Goal: Check status: Check status

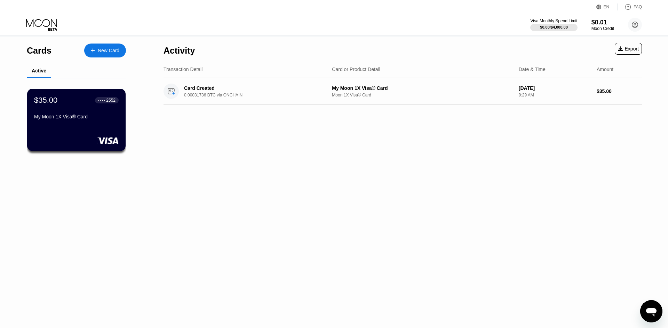
click at [151, 119] on div "Cards New Card Active $35.00 ● ● ● ● 2552 My Moon 1X Visa® Card" at bounding box center [76, 182] width 153 height 291
click at [224, 143] on div "Activity Export Transaction Detail Card or Product Detail Date & Time Amount Ca…" at bounding box center [402, 182] width 499 height 291
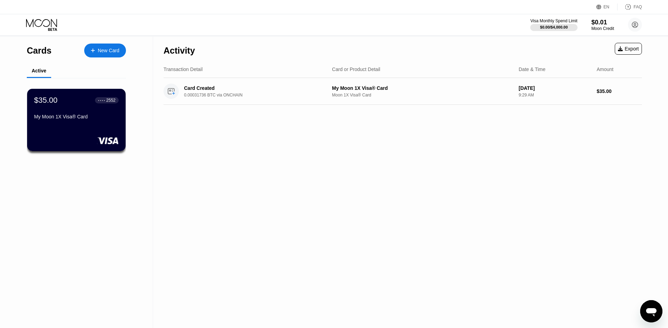
click at [224, 143] on div "Activity Export Transaction Detail Card or Product Detail Date & Time Amount Ca…" at bounding box center [402, 182] width 499 height 291
drag, startPoint x: 212, startPoint y: 135, endPoint x: 203, endPoint y: 34, distance: 100.9
click at [204, 70] on div "Activity Export Transaction Detail Card or Product Detail Date & Time Amount Ca…" at bounding box center [402, 182] width 499 height 291
click at [173, 54] on div "Activity" at bounding box center [179, 51] width 31 height 10
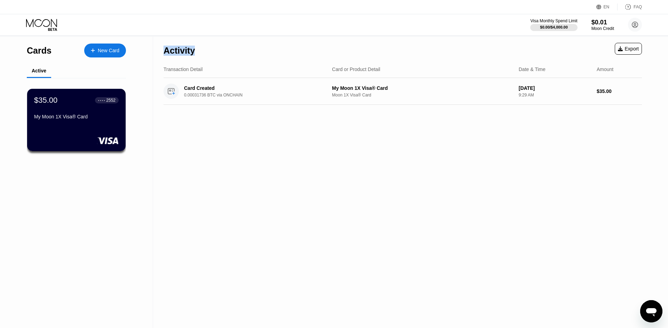
click at [173, 54] on div "Activity" at bounding box center [179, 51] width 31 height 10
click at [64, 122] on div "My Moon 1X Visa® Card" at bounding box center [76, 118] width 85 height 8
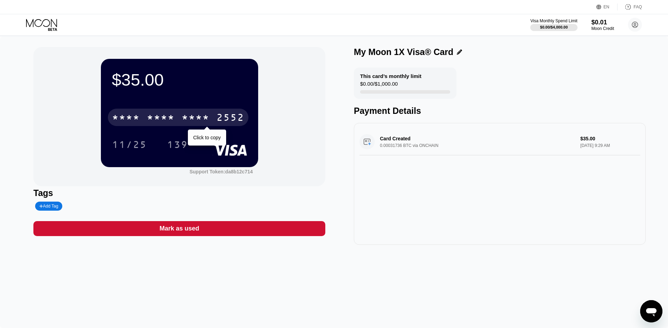
click at [161, 116] on div "* * * *" at bounding box center [161, 118] width 28 height 11
click at [216, 116] on div "4513 6500 2107 2552" at bounding box center [178, 117] width 141 height 17
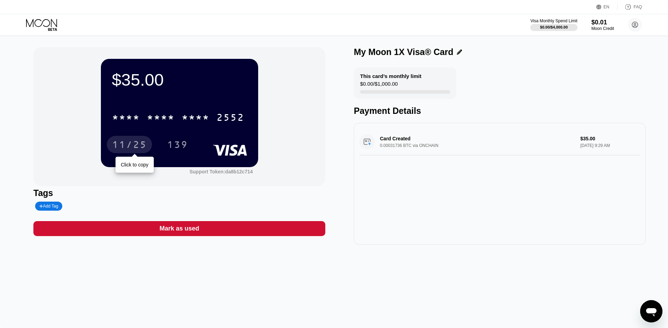
click at [130, 149] on div "11/25" at bounding box center [129, 145] width 35 height 11
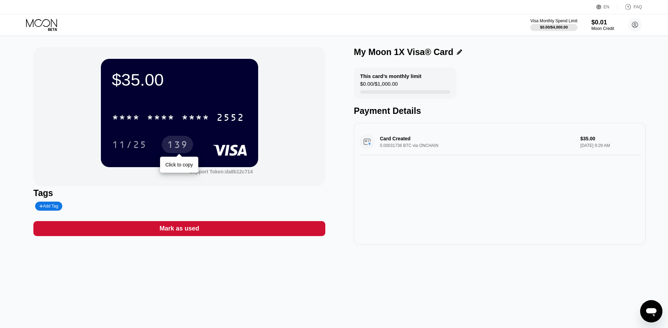
click at [184, 143] on div "139" at bounding box center [177, 145] width 21 height 11
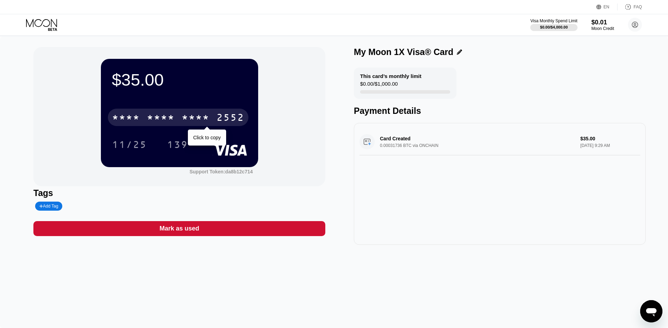
click at [183, 124] on div "* * * *" at bounding box center [196, 118] width 28 height 11
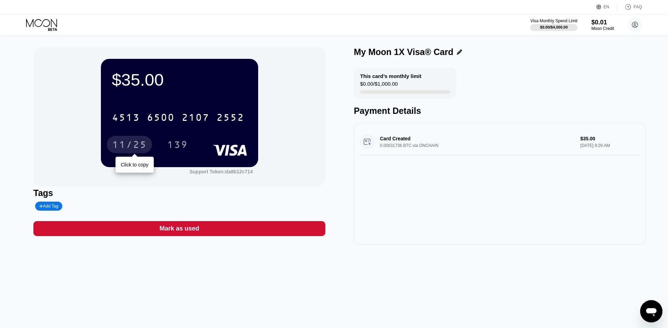
click at [133, 149] on div "11/25" at bounding box center [129, 145] width 35 height 11
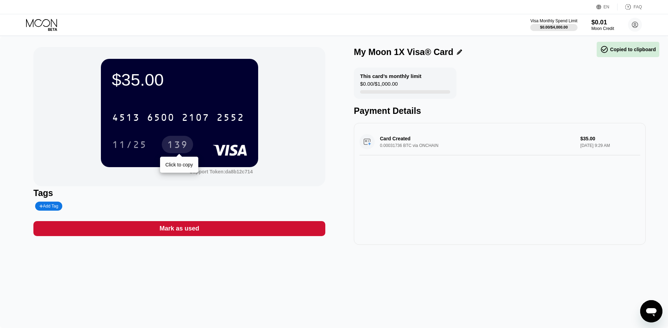
click at [178, 144] on div "139" at bounding box center [177, 145] width 21 height 11
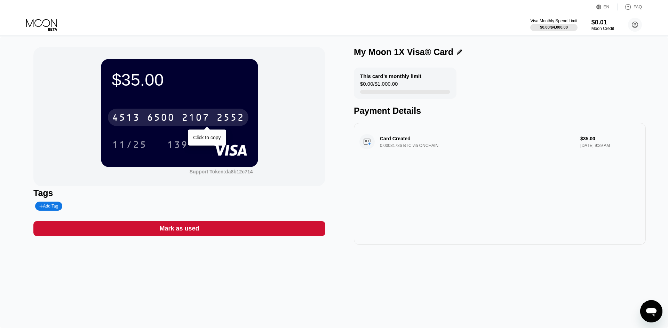
click at [182, 121] on div "2107" at bounding box center [196, 118] width 28 height 11
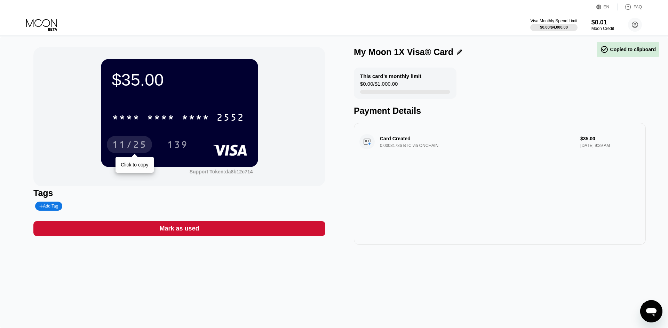
click at [128, 149] on div "11/25" at bounding box center [129, 145] width 35 height 11
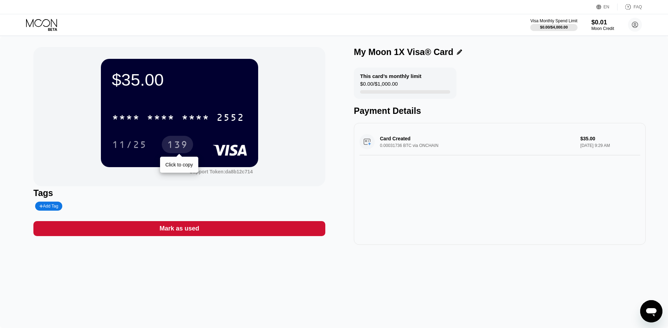
click at [174, 144] on div "139" at bounding box center [177, 145] width 21 height 11
